Goal: Information Seeking & Learning: Learn about a topic

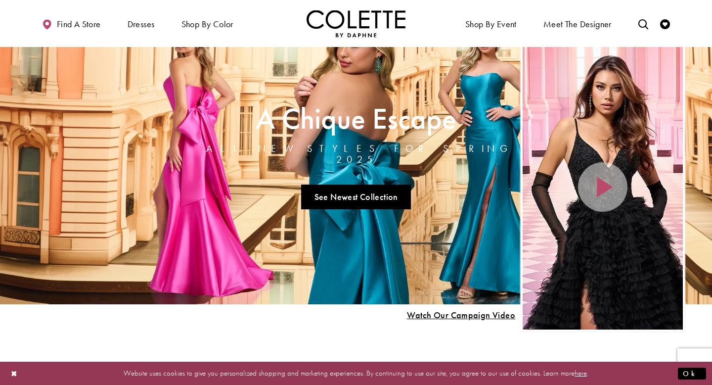
scroll to position [35, 0]
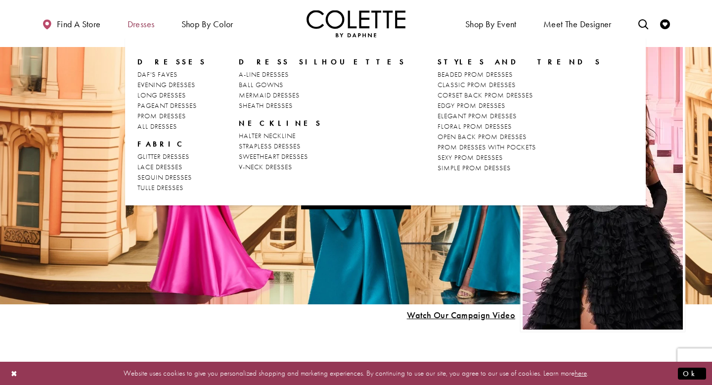
click at [150, 25] on span "Dresses" at bounding box center [141, 24] width 27 height 10
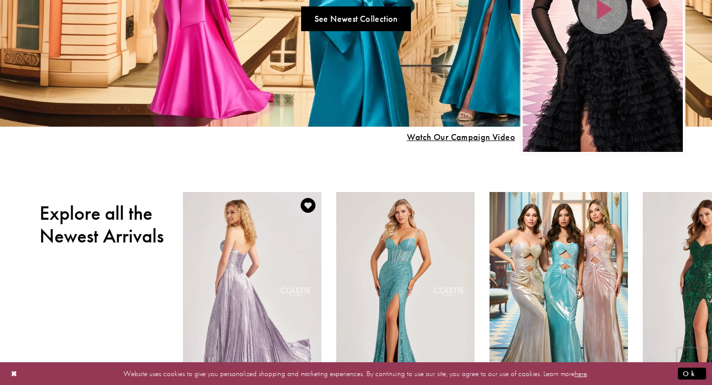
scroll to position [0, 0]
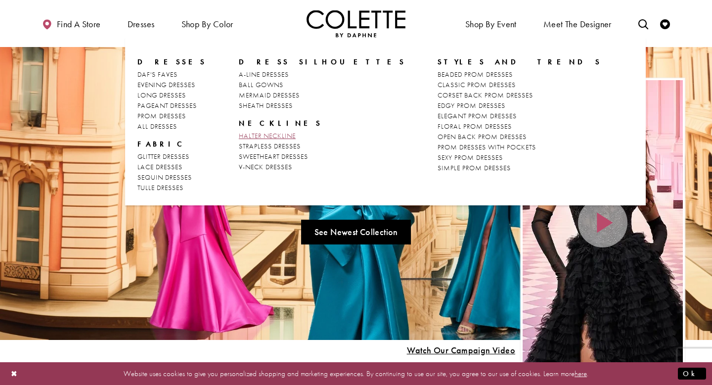
click at [257, 138] on span "HALTER NECKLINE" at bounding box center [267, 135] width 57 height 9
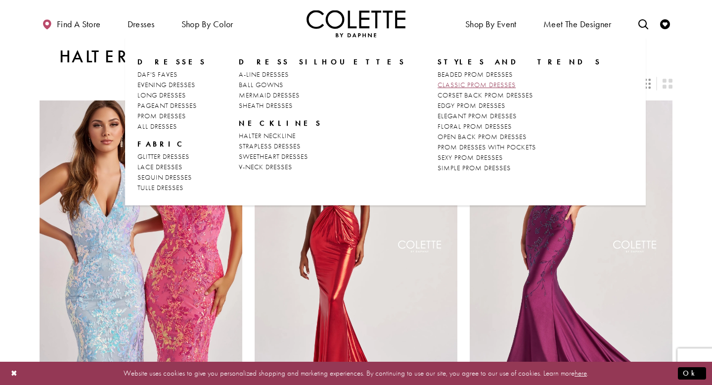
click at [438, 80] on link "CLASSIC PROM DRESSES" at bounding box center [520, 85] width 164 height 10
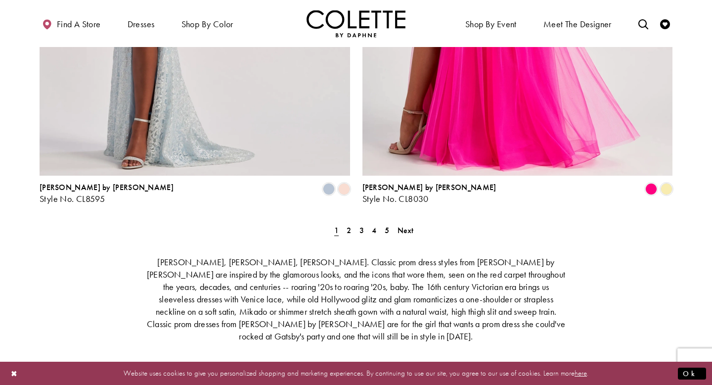
scroll to position [1857, 0]
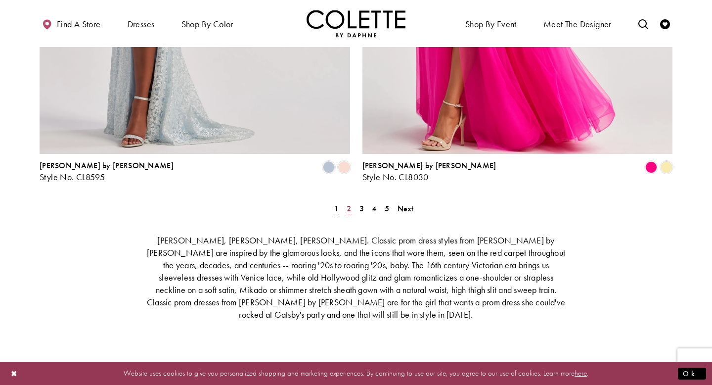
click at [353, 201] on link "2" at bounding box center [349, 208] width 10 height 14
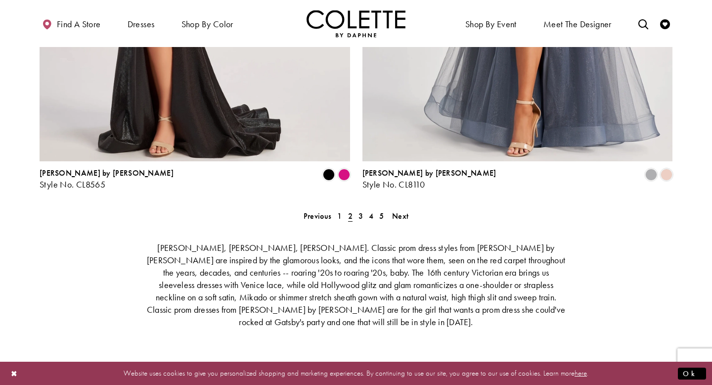
scroll to position [1848, 0]
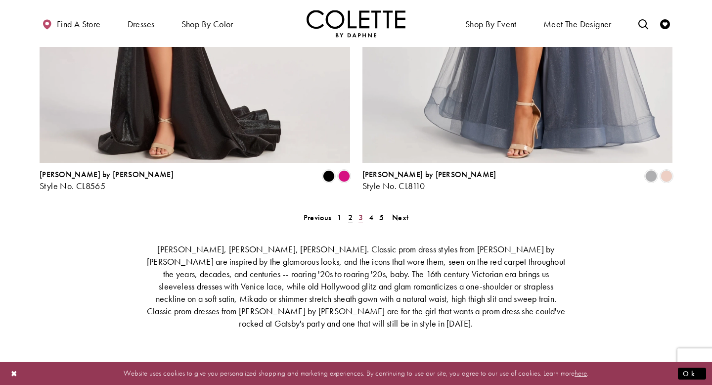
click at [361, 212] on span "3" at bounding box center [361, 217] width 4 height 10
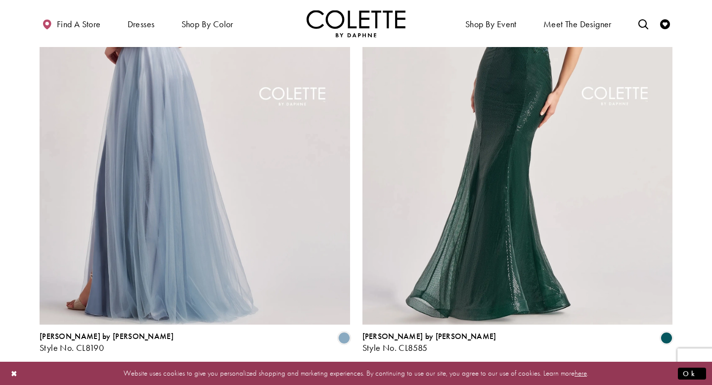
scroll to position [1807, 0]
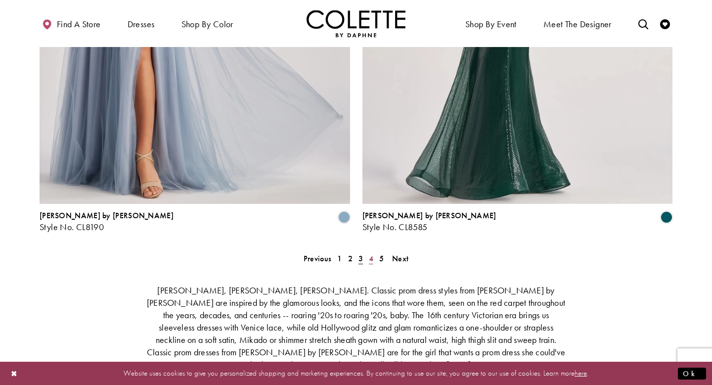
click at [372, 253] on span "4" at bounding box center [371, 258] width 4 height 10
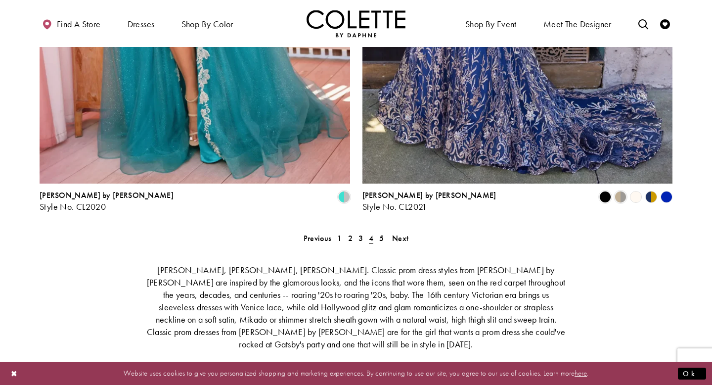
scroll to position [1835, 0]
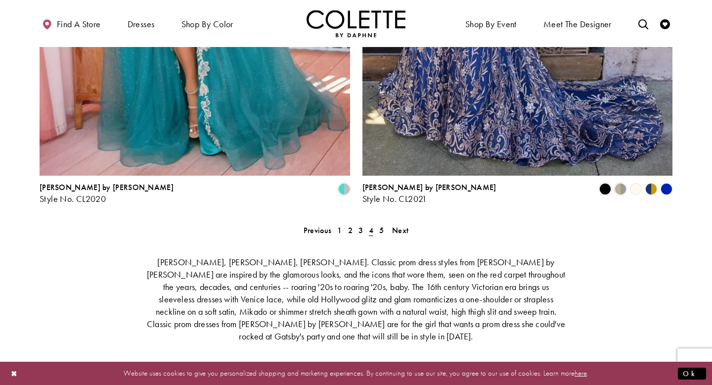
click at [376, 223] on span "4" at bounding box center [371, 230] width 10 height 14
click at [378, 223] on link "5" at bounding box center [381, 230] width 10 height 14
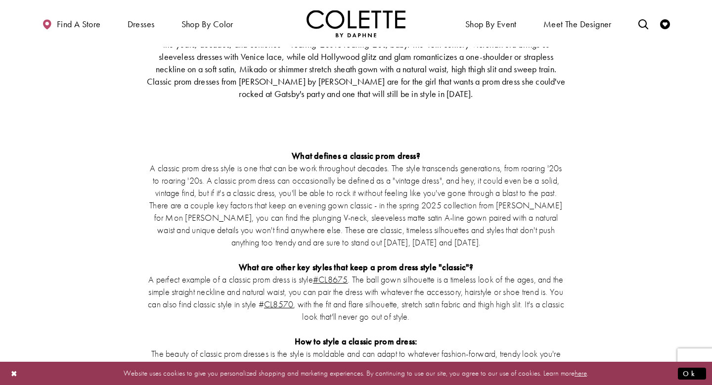
scroll to position [2083, 0]
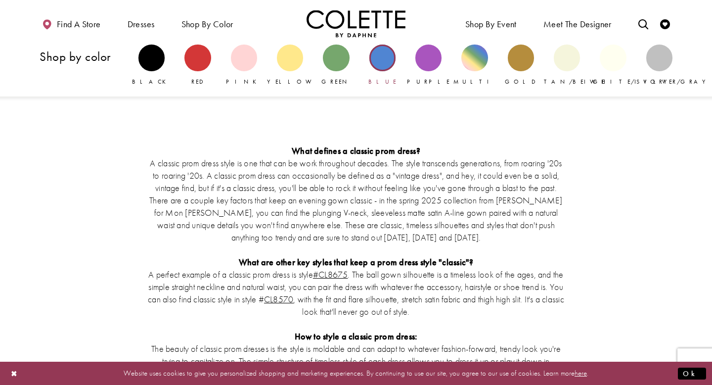
click at [378, 51] on div "Primary block" at bounding box center [383, 58] width 26 height 26
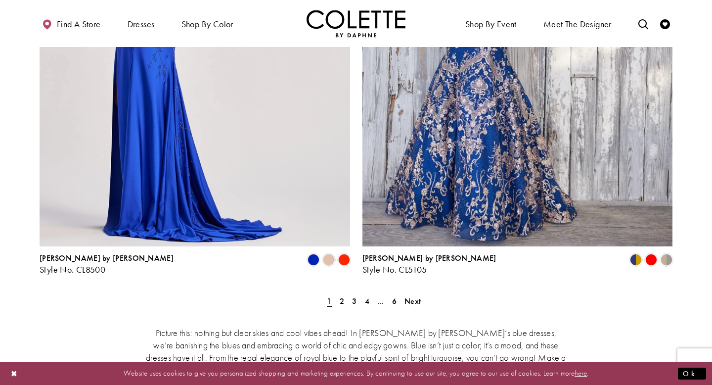
scroll to position [1780, 0]
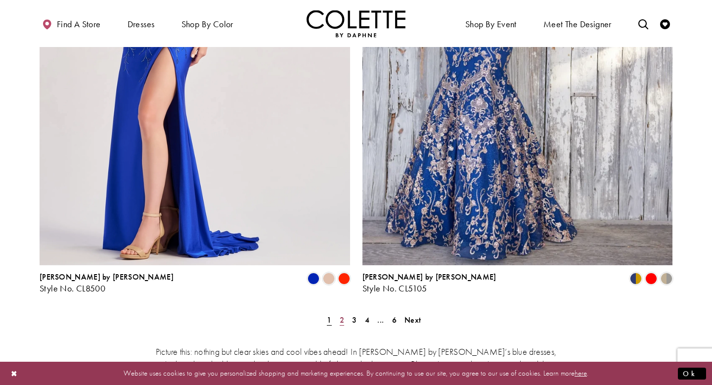
click at [341, 315] on span "2" at bounding box center [342, 320] width 4 height 10
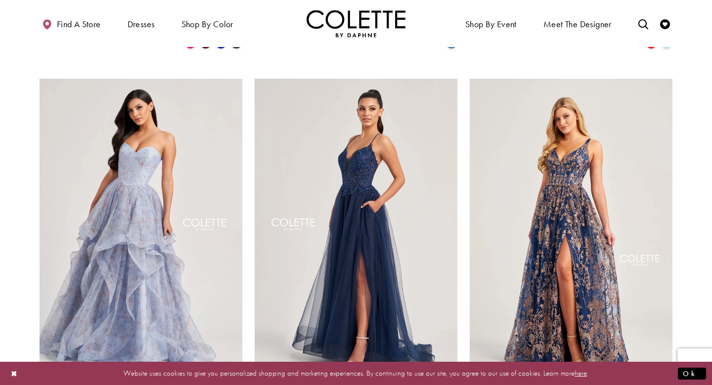
scroll to position [1148, 0]
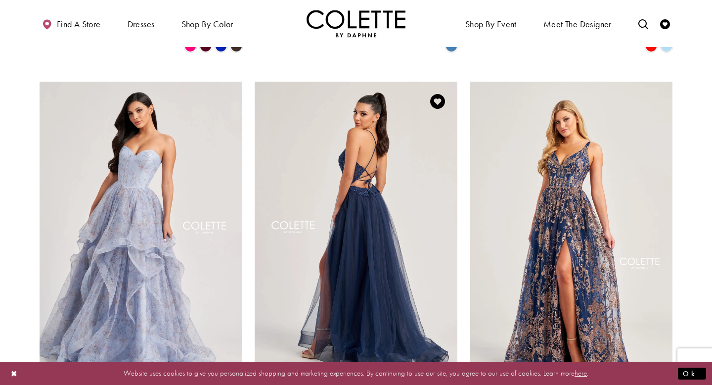
click at [358, 195] on img "Visit Colette by Daphne Style No. CL8320 Page" at bounding box center [356, 229] width 203 height 295
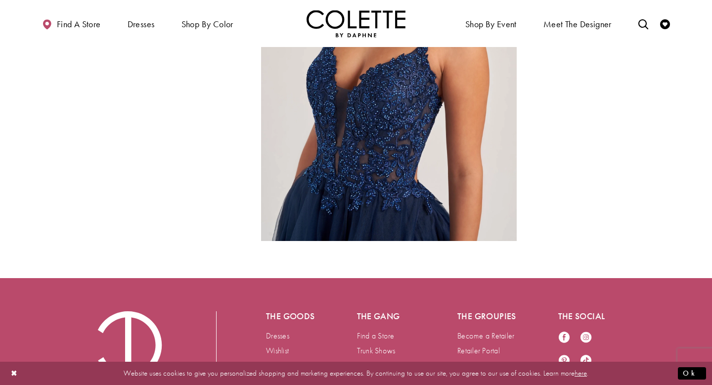
scroll to position [1041, 0]
